Goal: Task Accomplishment & Management: Use online tool/utility

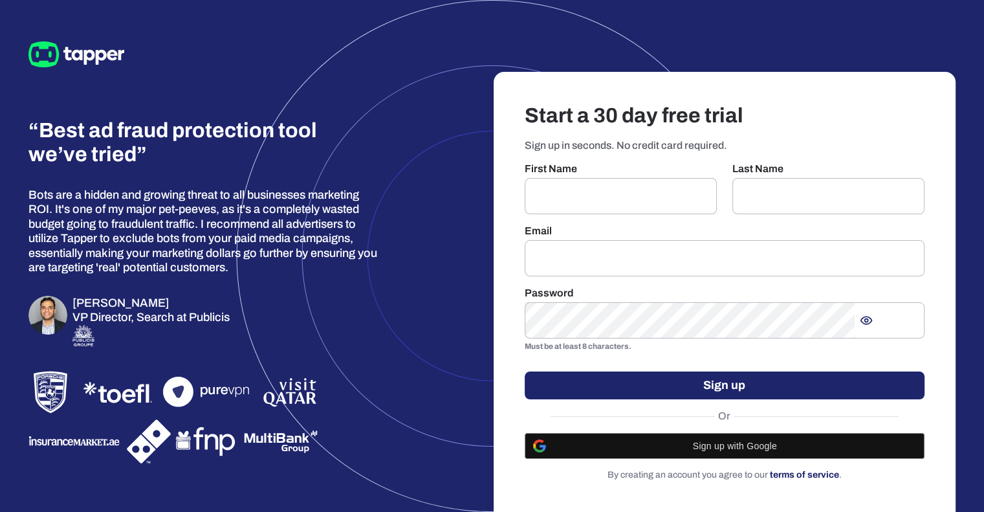
scroll to position [52, 0]
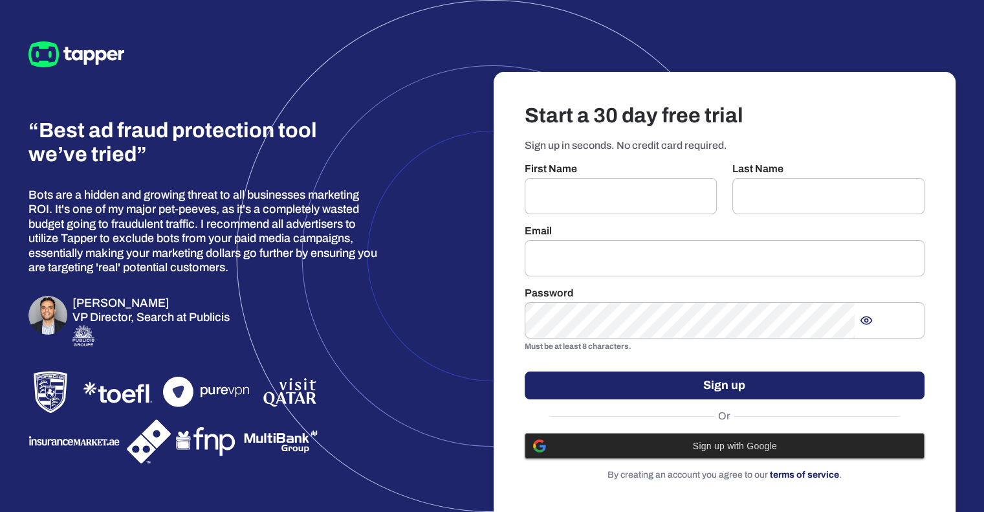
click at [737, 440] on span "Sign up with Google" at bounding box center [735, 445] width 363 height 10
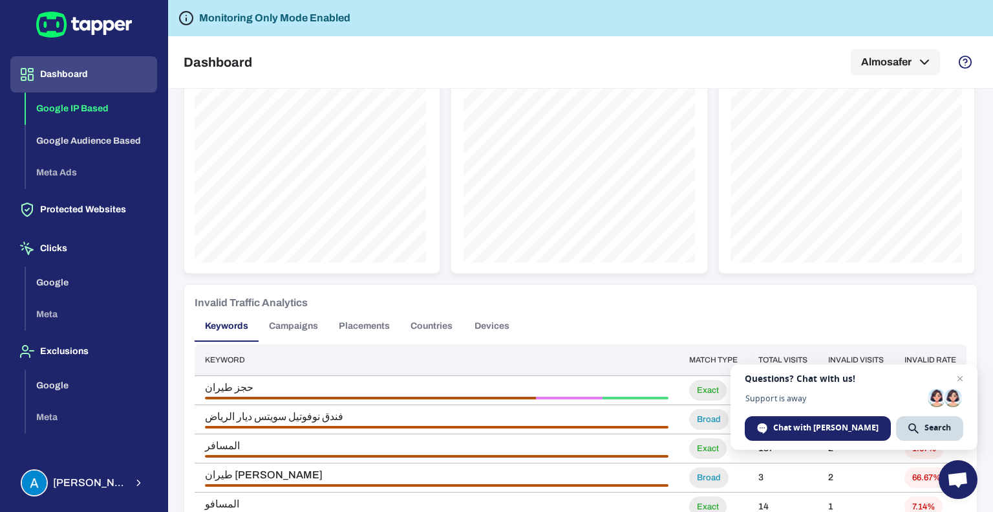
scroll to position [647, 0]
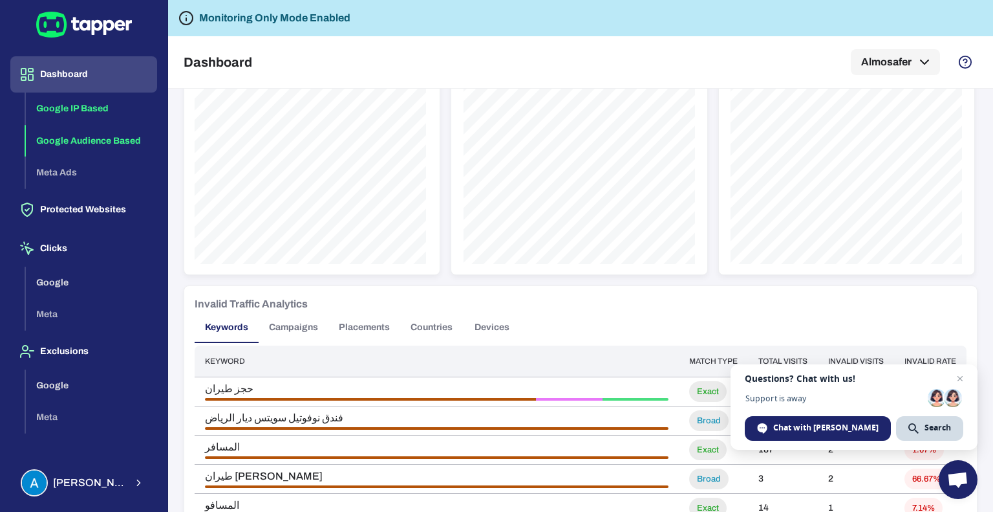
click at [89, 140] on button "Google Audience Based" at bounding box center [91, 141] width 131 height 32
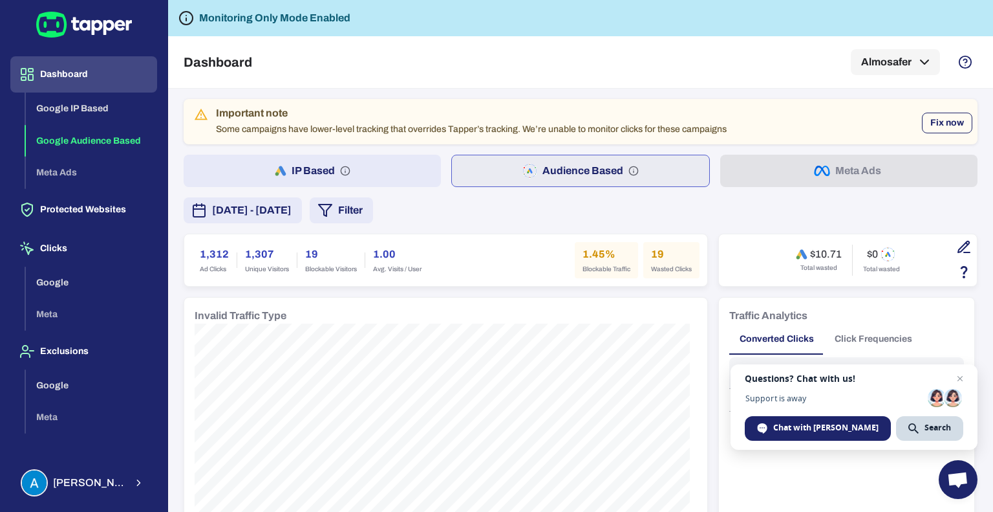
click at [945, 125] on button "Fix now" at bounding box center [947, 123] width 50 height 21
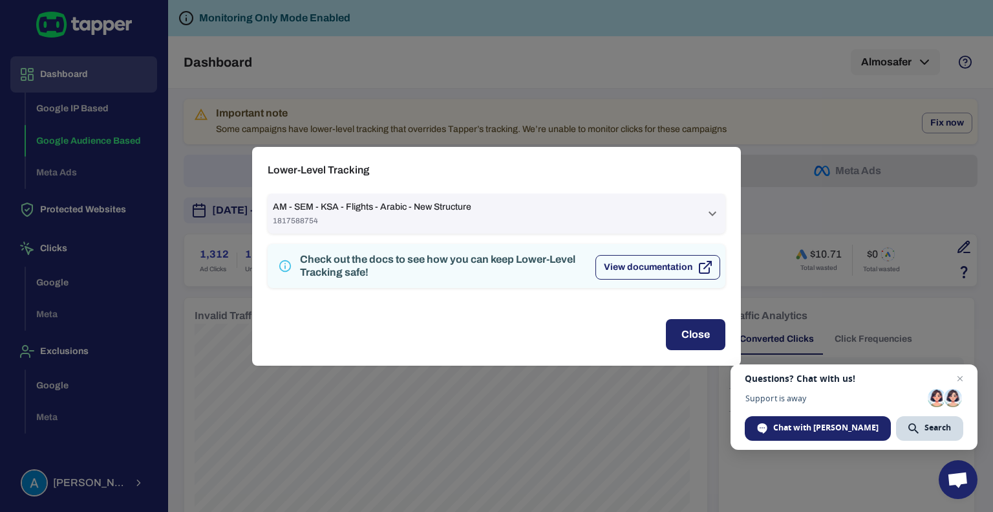
click at [663, 266] on button "View documentation" at bounding box center [658, 267] width 125 height 25
click at [429, 215] on span "1817588754" at bounding box center [372, 220] width 199 height 10
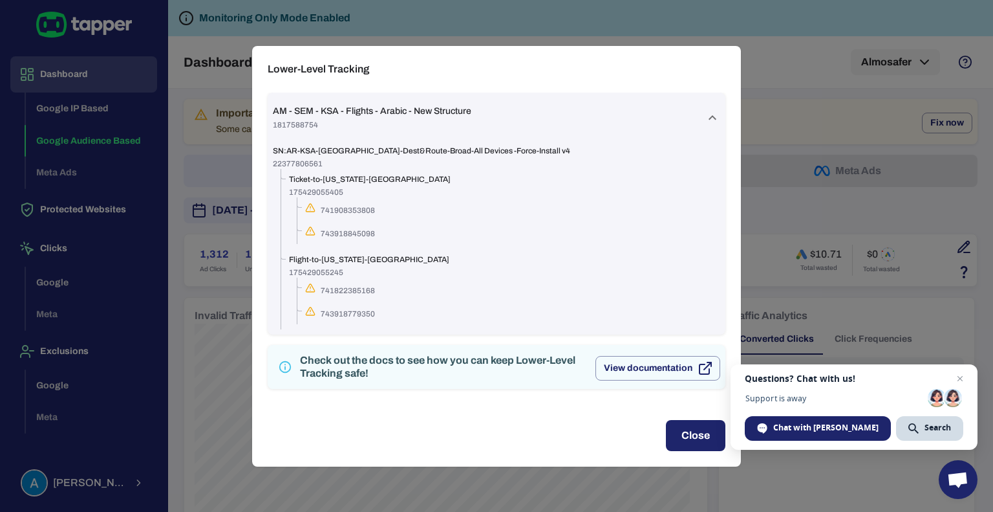
click at [688, 435] on button "Close" at bounding box center [696, 435] width 60 height 31
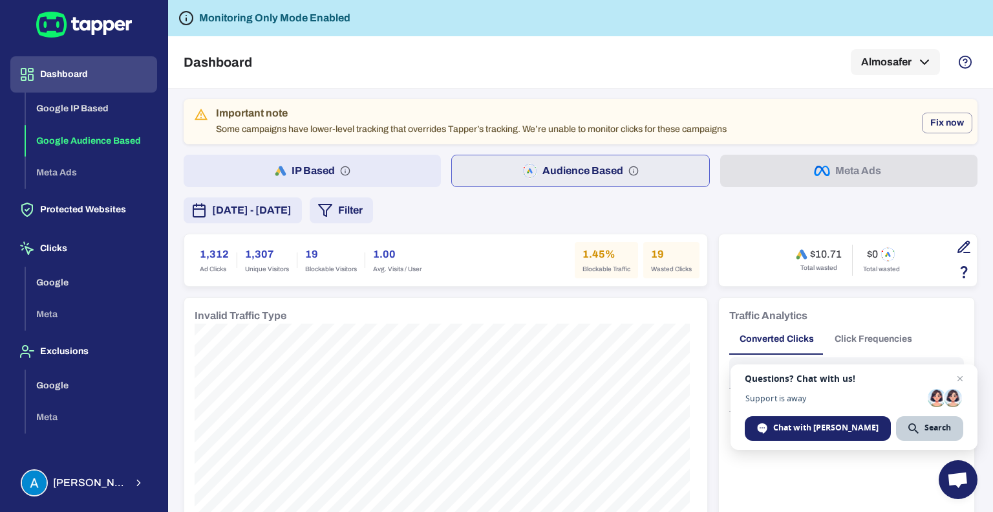
click at [916, 433] on span "Search" at bounding box center [914, 428] width 10 height 10
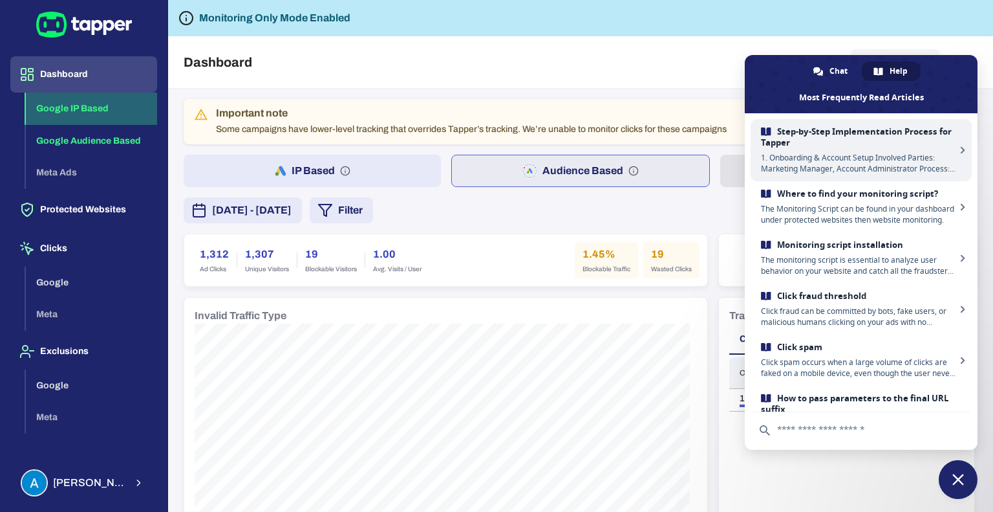
click at [76, 113] on button "Google IP Based" at bounding box center [91, 108] width 131 height 32
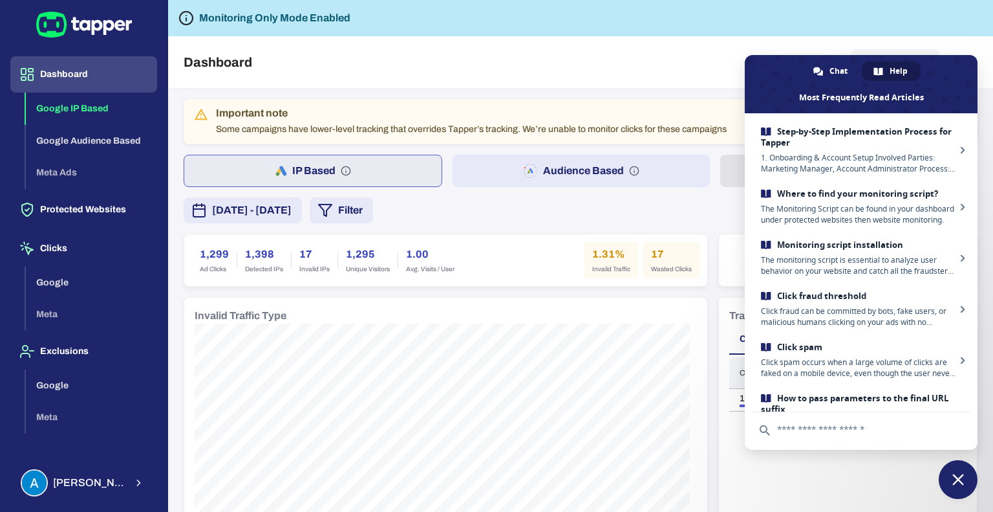
click at [985, 41] on div "Dashboard Almosafer" at bounding box center [580, 62] width 825 height 52
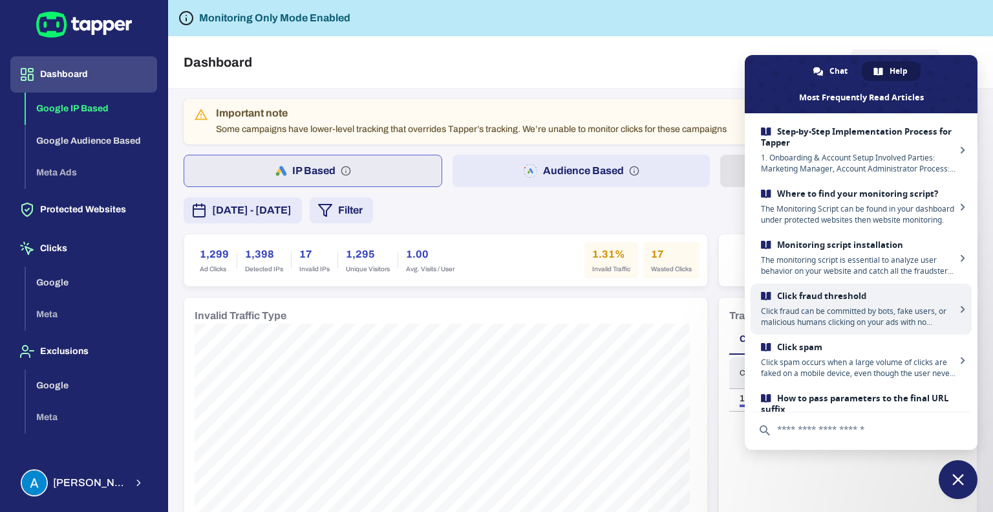
scroll to position [267, 0]
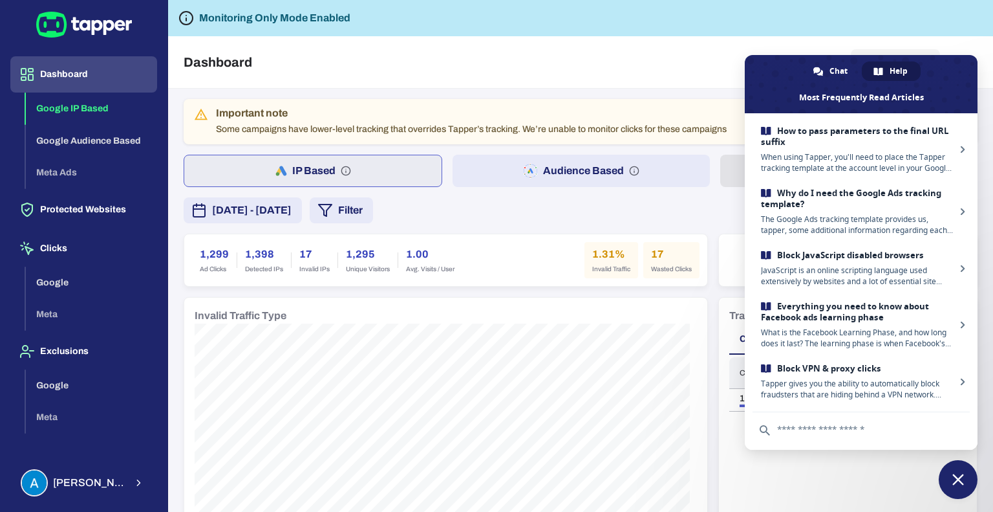
click at [964, 469] on span "Close chat" at bounding box center [958, 479] width 39 height 39
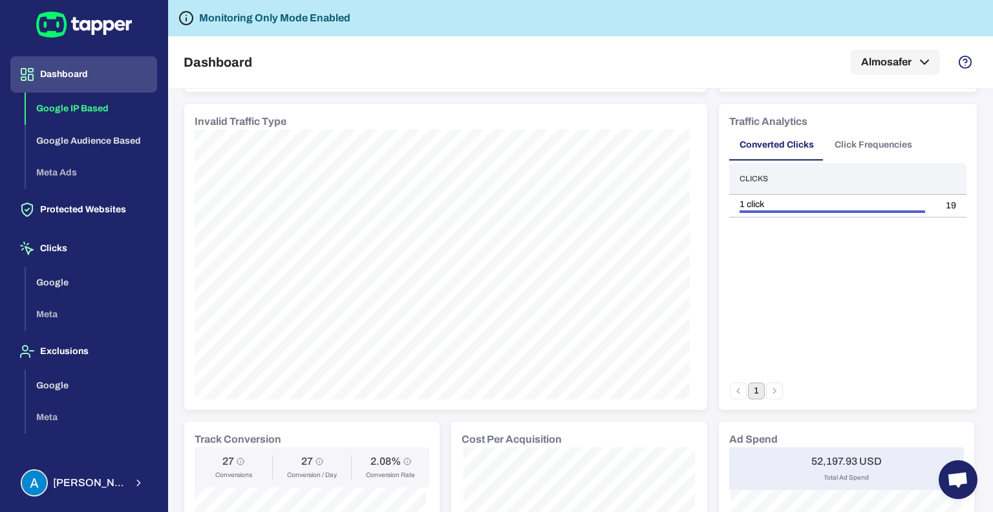
scroll to position [0, 0]
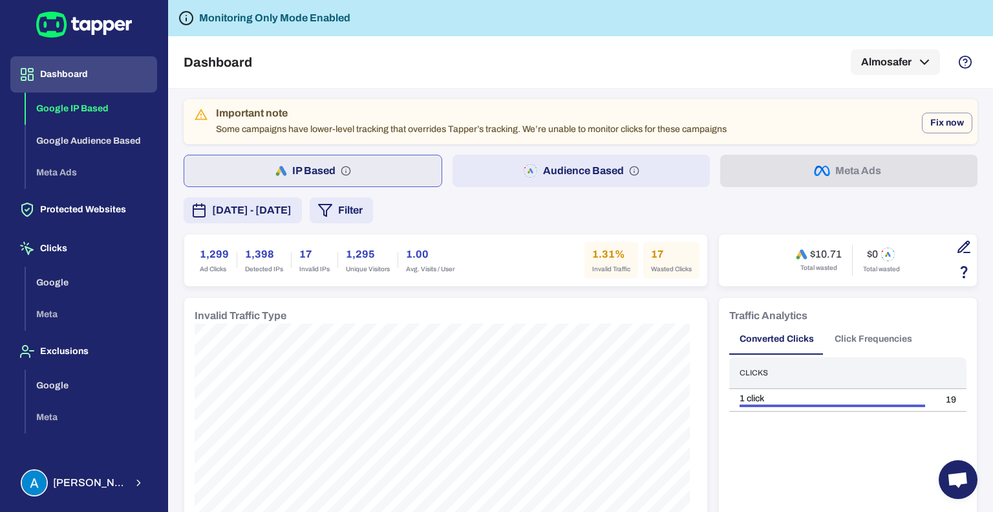
click at [592, 171] on button "Audience Based" at bounding box center [581, 171] width 257 height 32
click at [94, 113] on button "Google IP Based" at bounding box center [91, 108] width 131 height 32
click at [931, 121] on button "Fix now" at bounding box center [947, 123] width 50 height 21
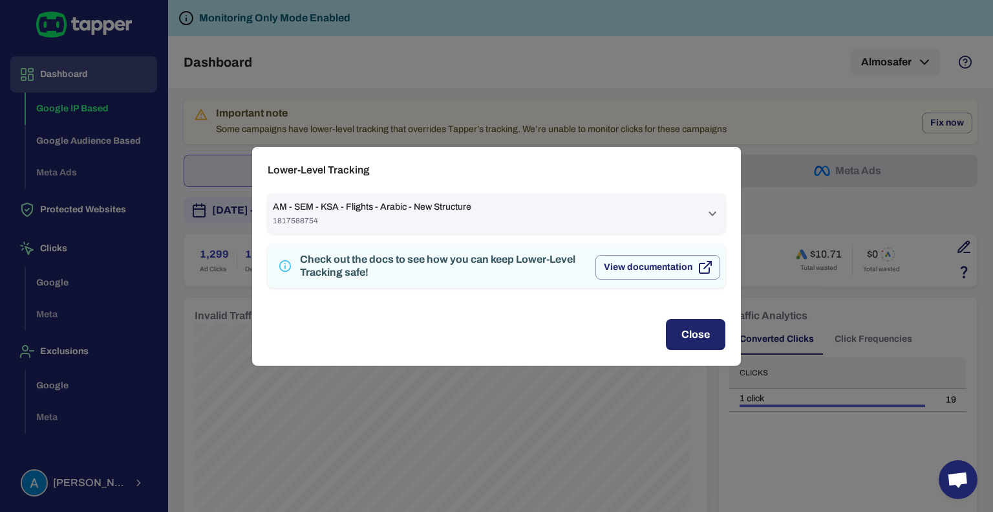
click at [596, 209] on div "AM - SEM - KSA - Flights - Arabic - New Structure 1817588754" at bounding box center [489, 213] width 432 height 25
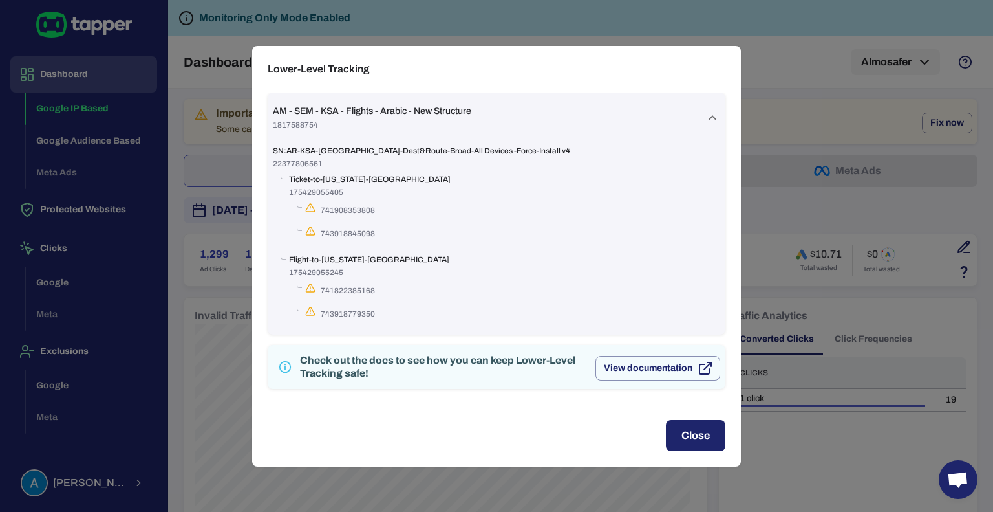
click at [702, 440] on button "Close" at bounding box center [696, 435] width 60 height 31
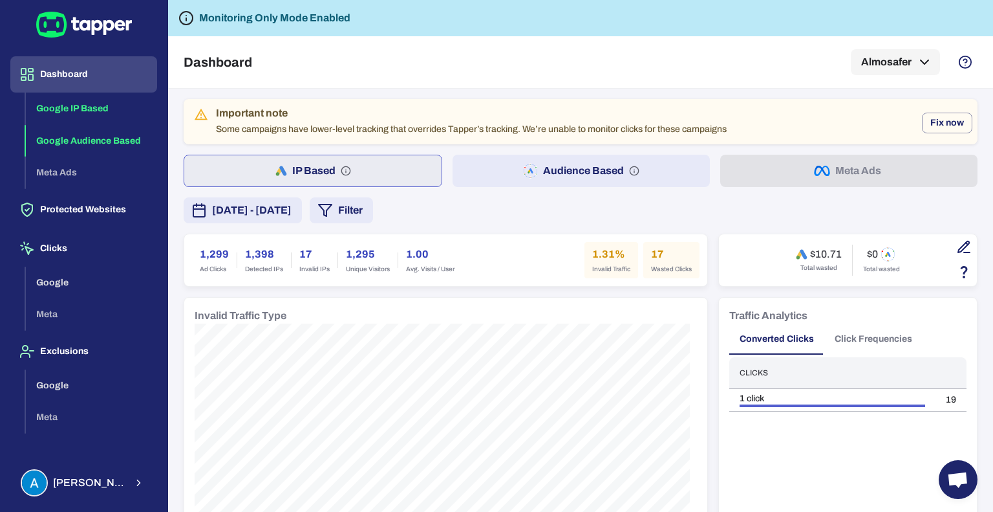
click at [117, 139] on button "Google Audience Based" at bounding box center [91, 141] width 131 height 32
click at [940, 122] on button "Fix now" at bounding box center [947, 123] width 50 height 21
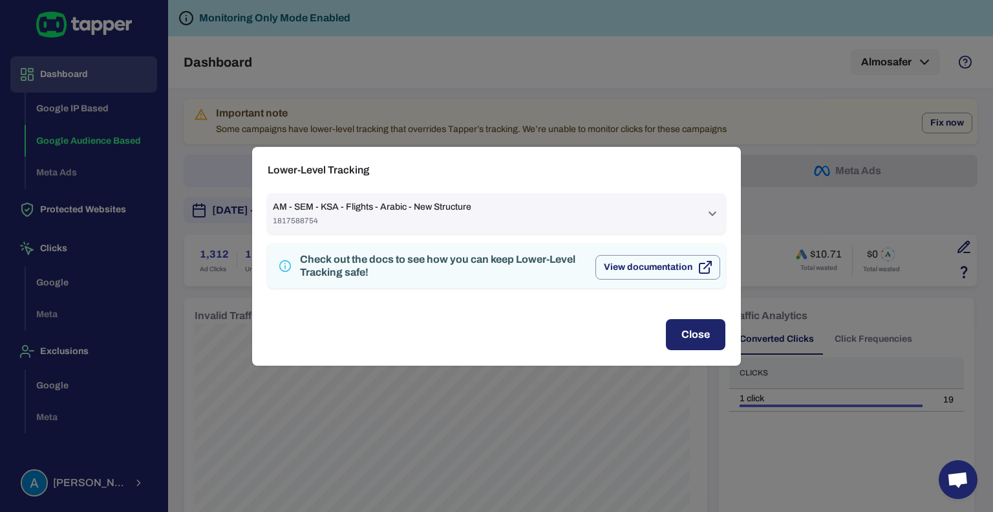
click at [450, 204] on span "AM - SEM - KSA - Flights - Arabic - New Structure" at bounding box center [372, 207] width 199 height 12
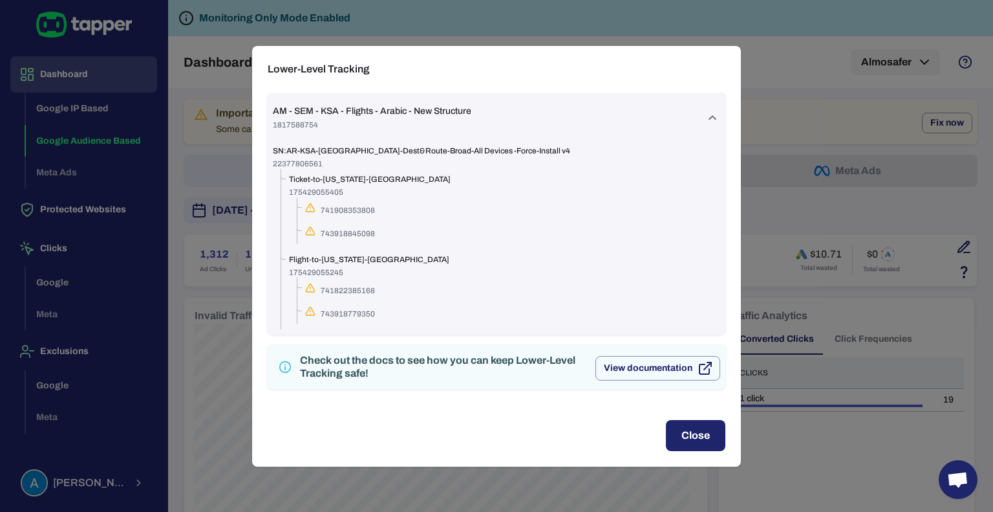
click at [701, 440] on button "Close" at bounding box center [696, 435] width 60 height 31
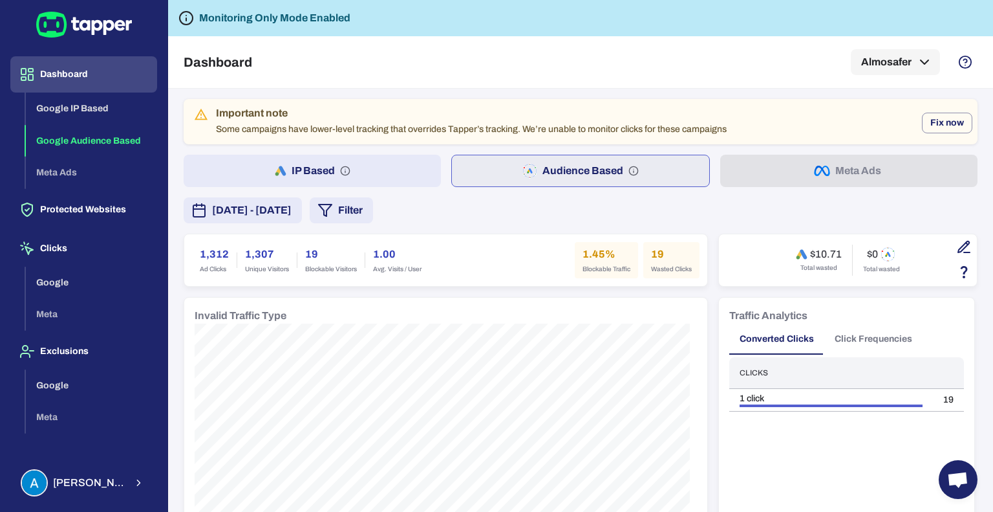
click at [64, 175] on div "Google IP Based Google Audience Based Meta Ads" at bounding box center [91, 140] width 131 height 96
click at [65, 171] on div "Google IP Based Google Audience Based Meta Ads" at bounding box center [91, 140] width 131 height 96
click at [65, 172] on div "Google IP Based Google Audience Based Meta Ads" at bounding box center [91, 140] width 131 height 96
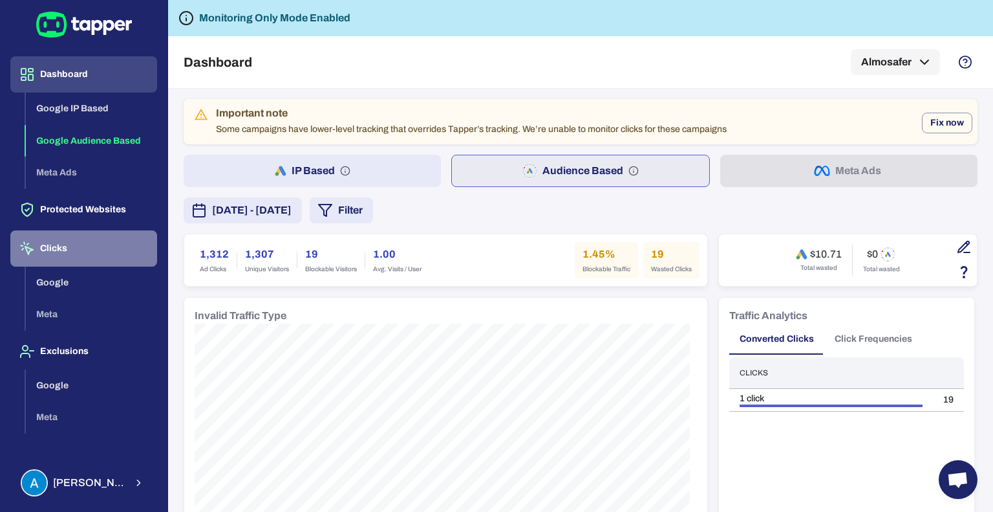
click at [72, 243] on button "Clicks" at bounding box center [83, 248] width 147 height 36
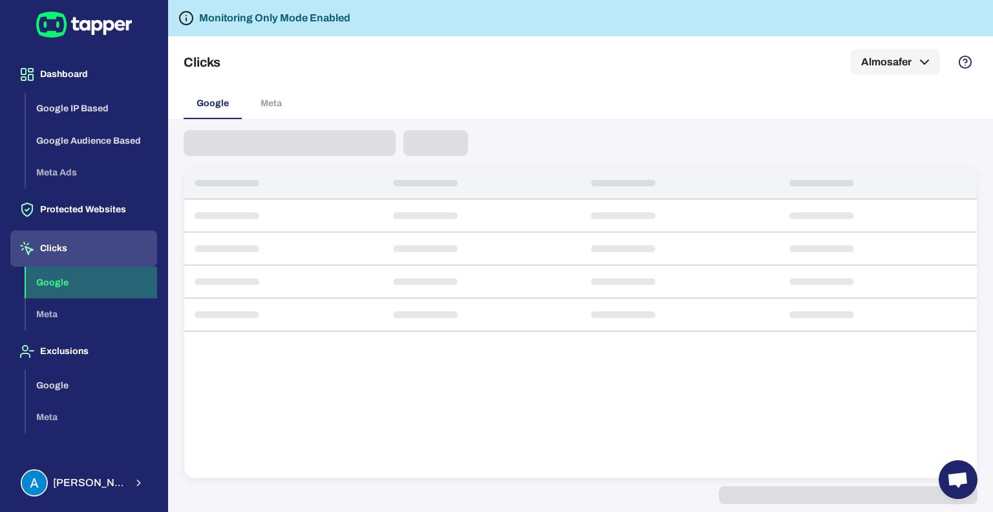
click at [70, 271] on button "Google" at bounding box center [91, 282] width 131 height 32
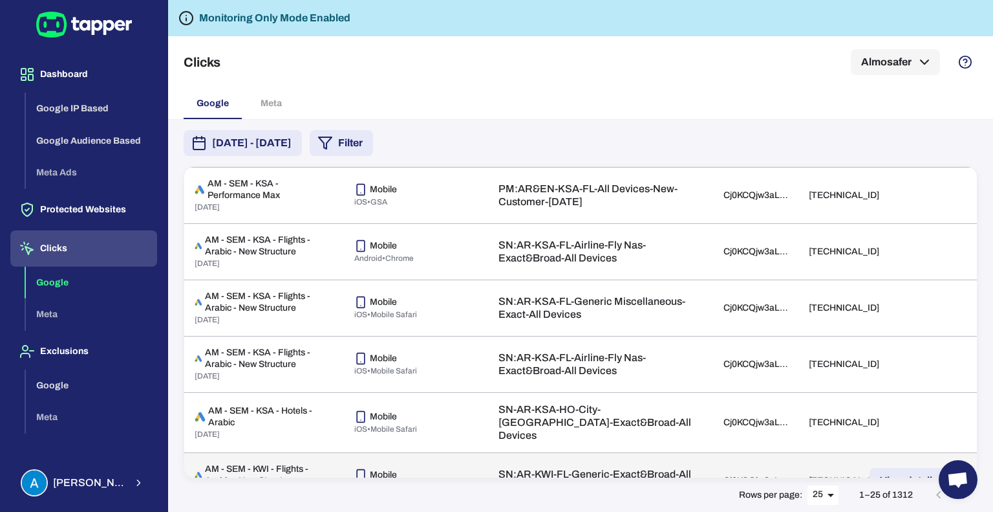
scroll to position [699, 0]
